Goal: Information Seeking & Learning: Learn about a topic

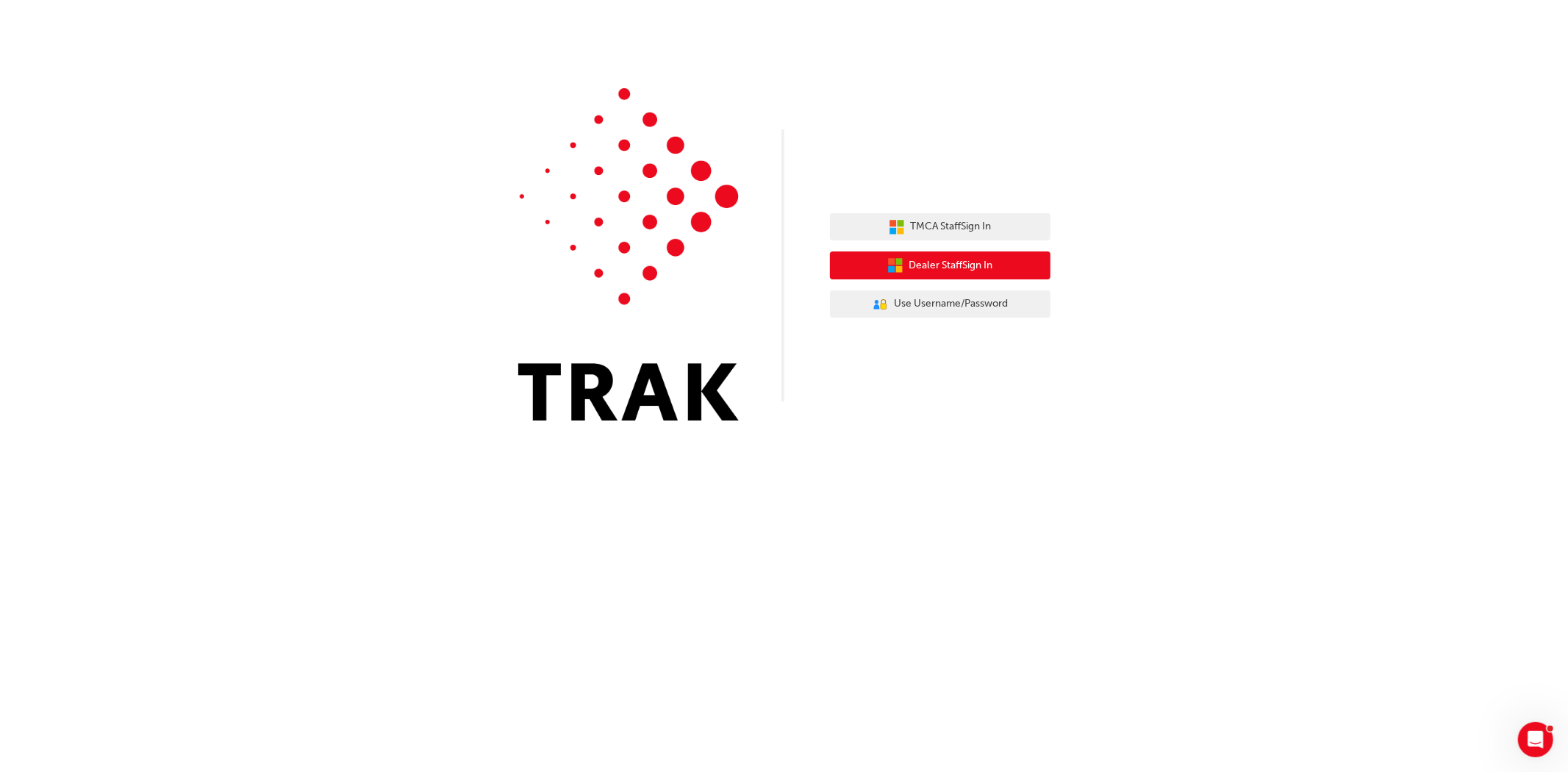
click at [935, 272] on span "Dealer Staff Sign In" at bounding box center [950, 265] width 84 height 17
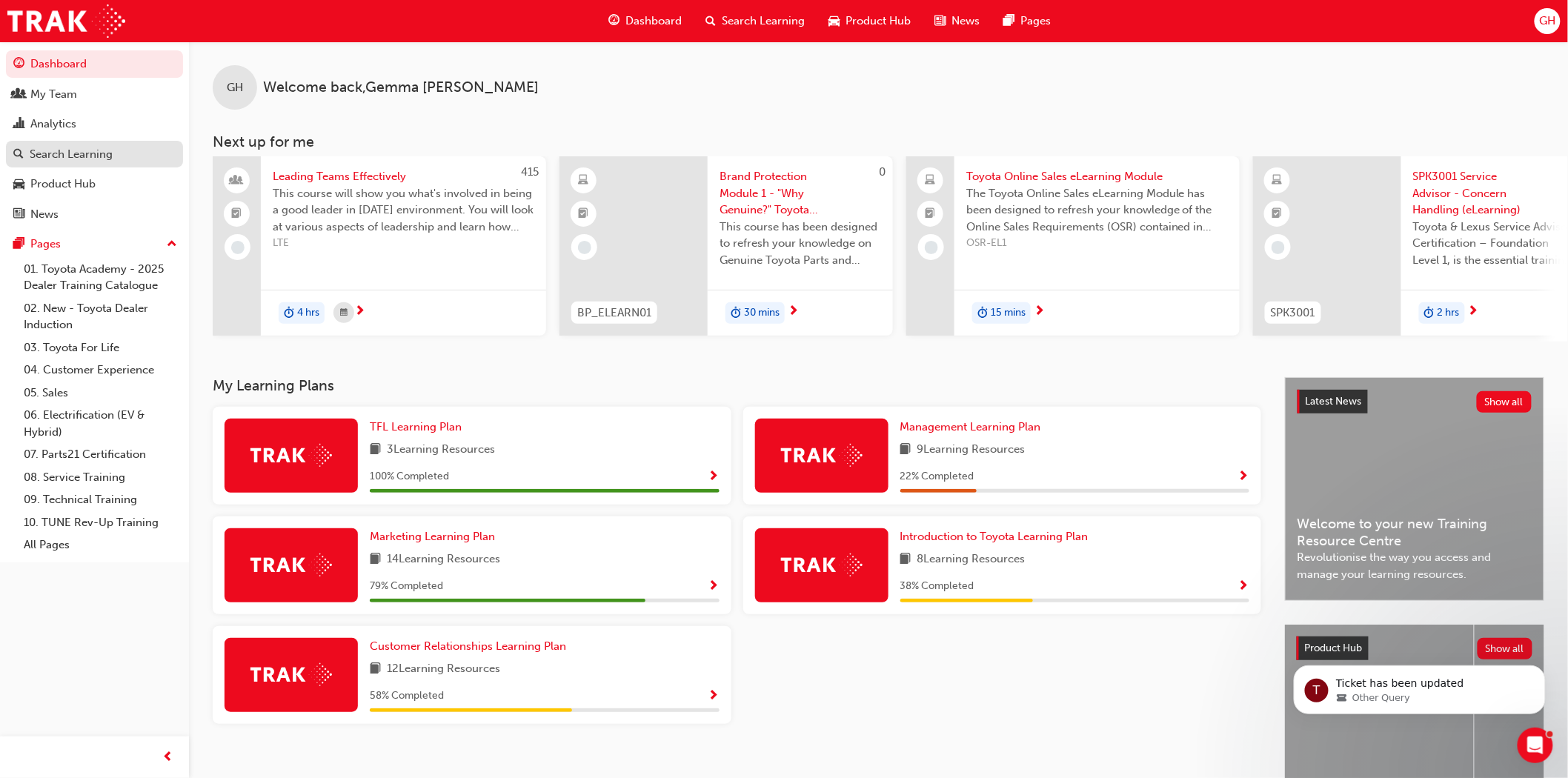
click at [39, 158] on div "Search Learning" at bounding box center [71, 154] width 83 height 17
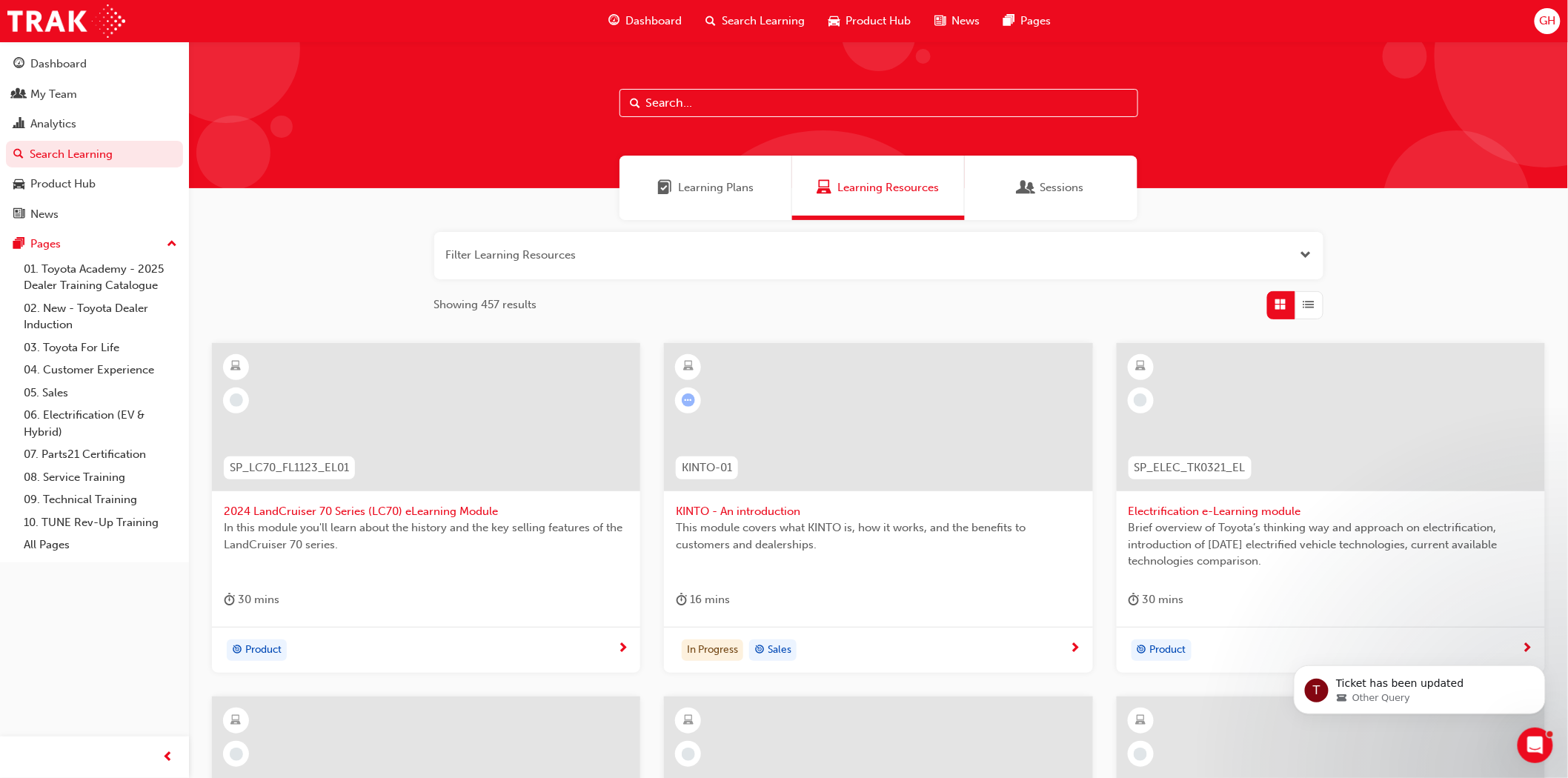
click at [592, 254] on button "button" at bounding box center [878, 256] width 889 height 48
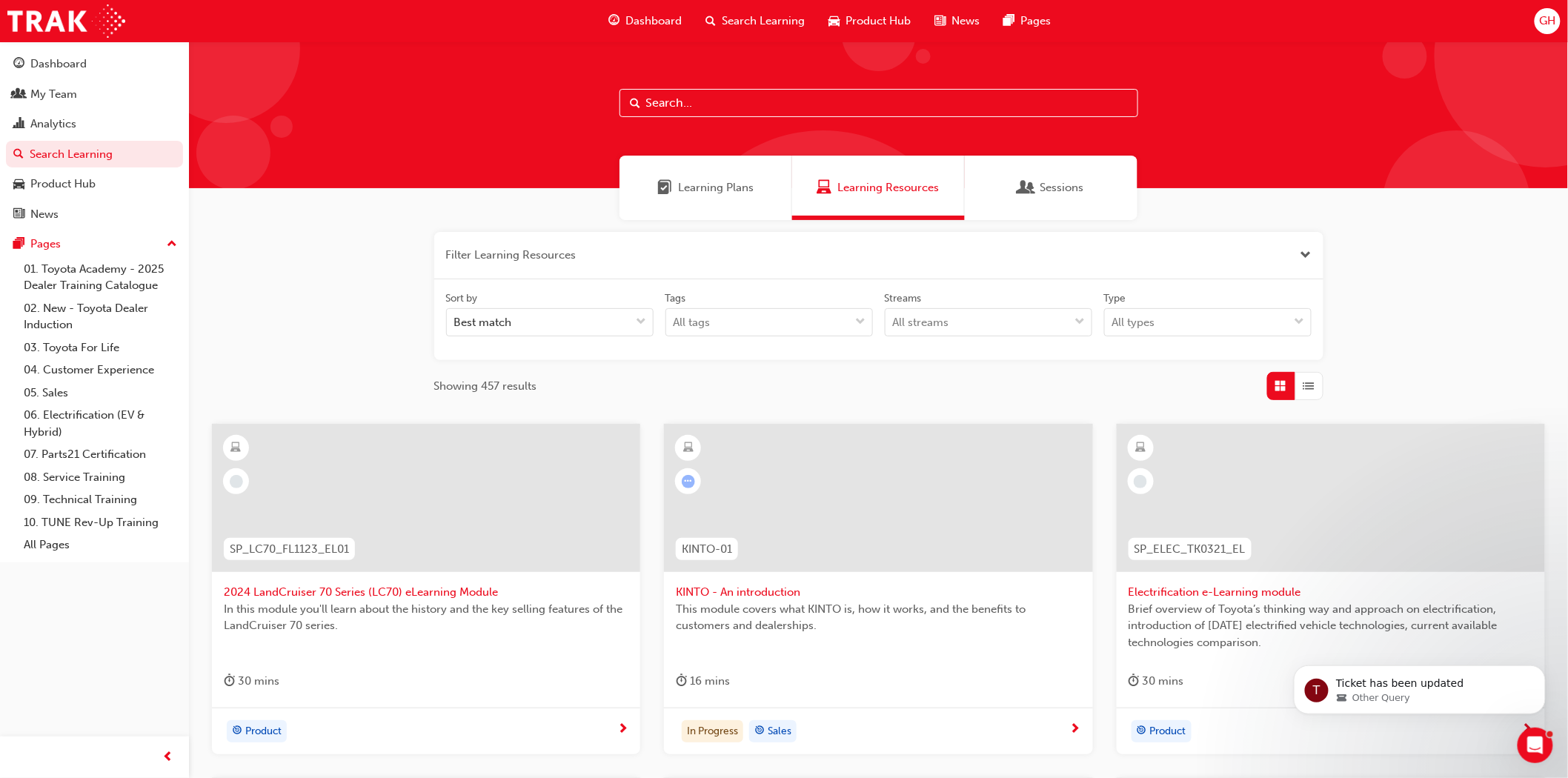
click at [699, 100] on input "text" at bounding box center [878, 103] width 519 height 28
type input "acl"
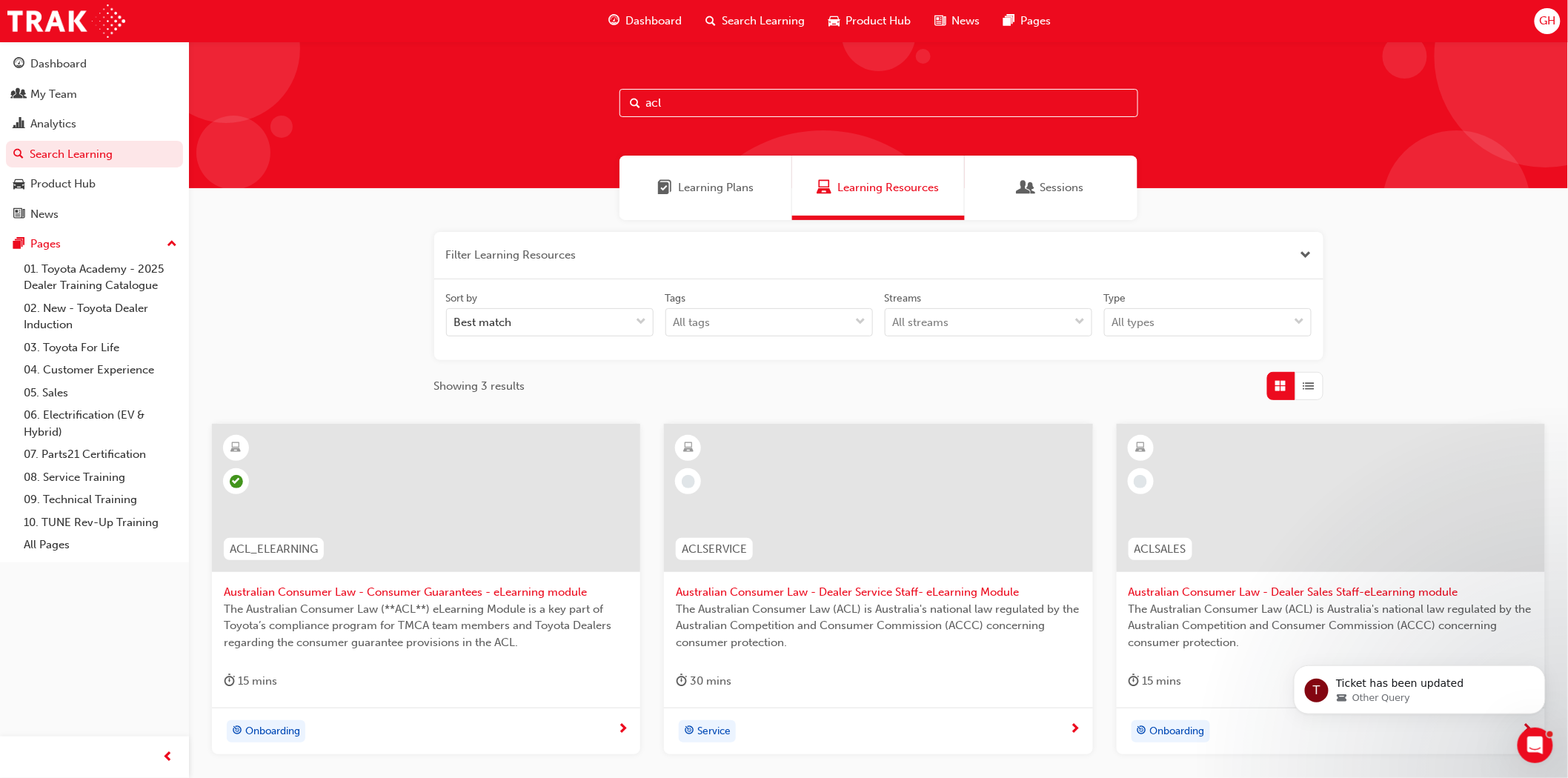
click at [361, 497] on div at bounding box center [426, 498] width 428 height 148
